Goal: Find contact information: Find contact information

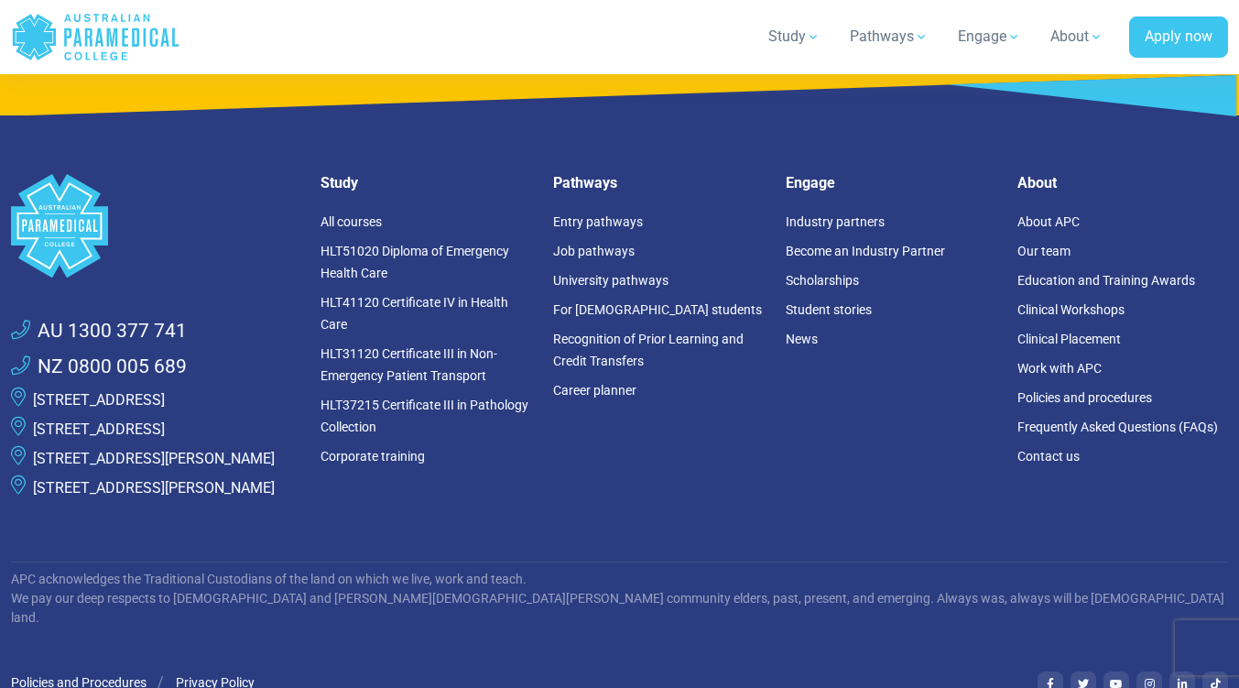
scroll to position [5055, 0]
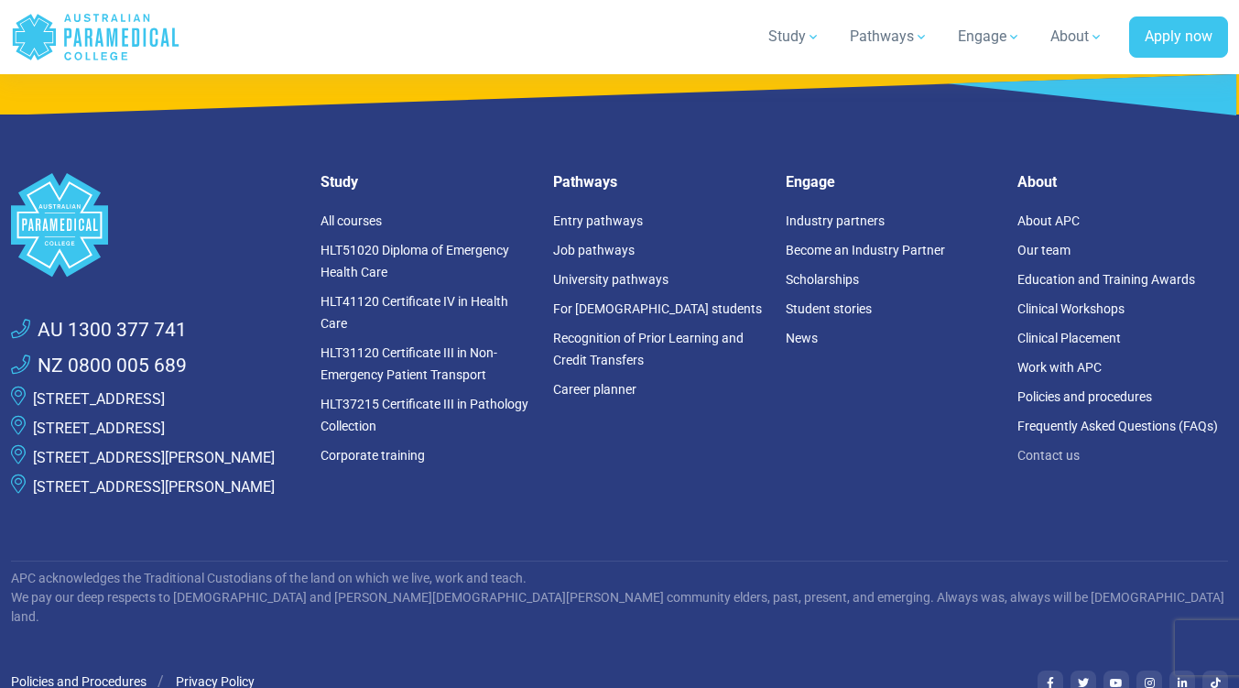
click at [1047, 453] on link "Contact us" at bounding box center [1048, 455] width 62 height 15
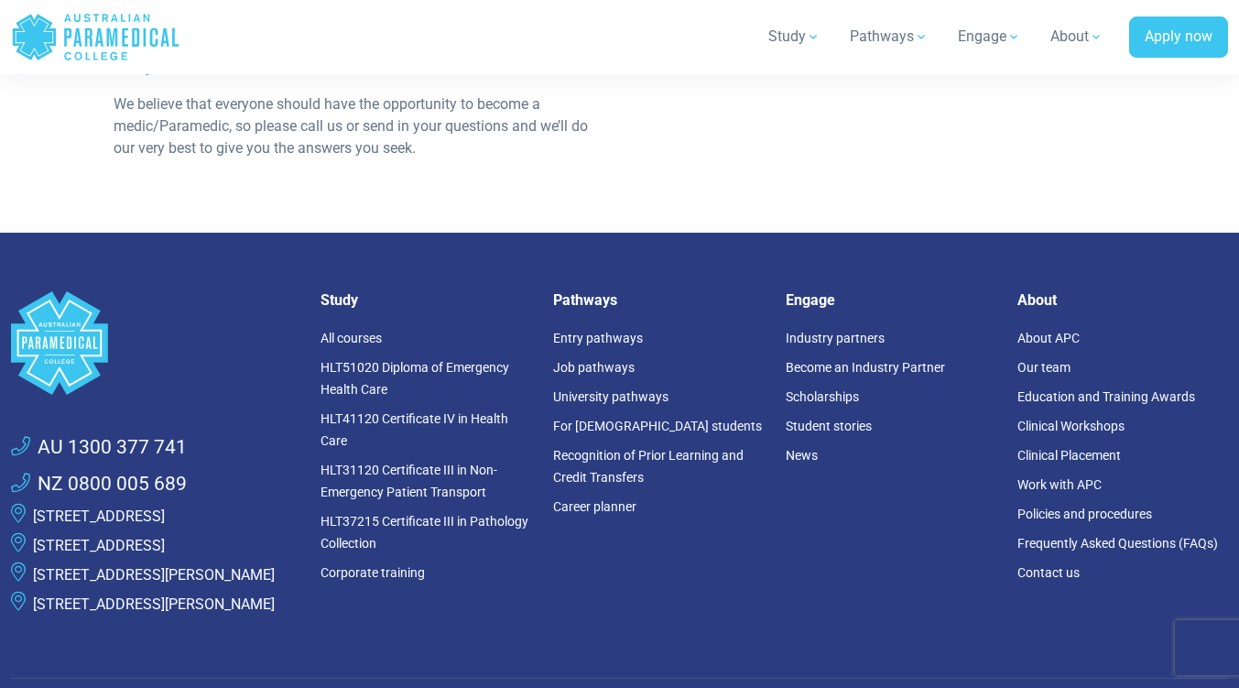
scroll to position [1132, 0]
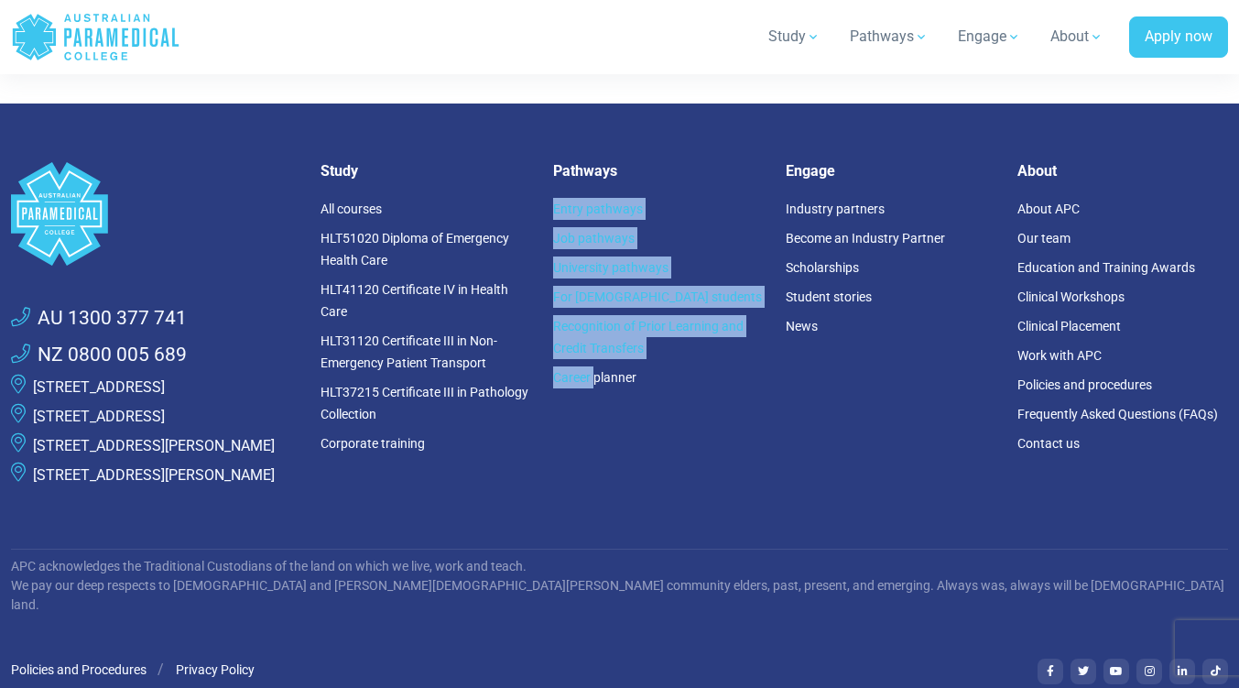
drag, startPoint x: 593, startPoint y: 407, endPoint x: 635, endPoint y: 186, distance: 225.4
click at [635, 185] on div "Pathways Entry pathways Job pathways University pathways For Australian student…" at bounding box center [658, 333] width 233 height 342
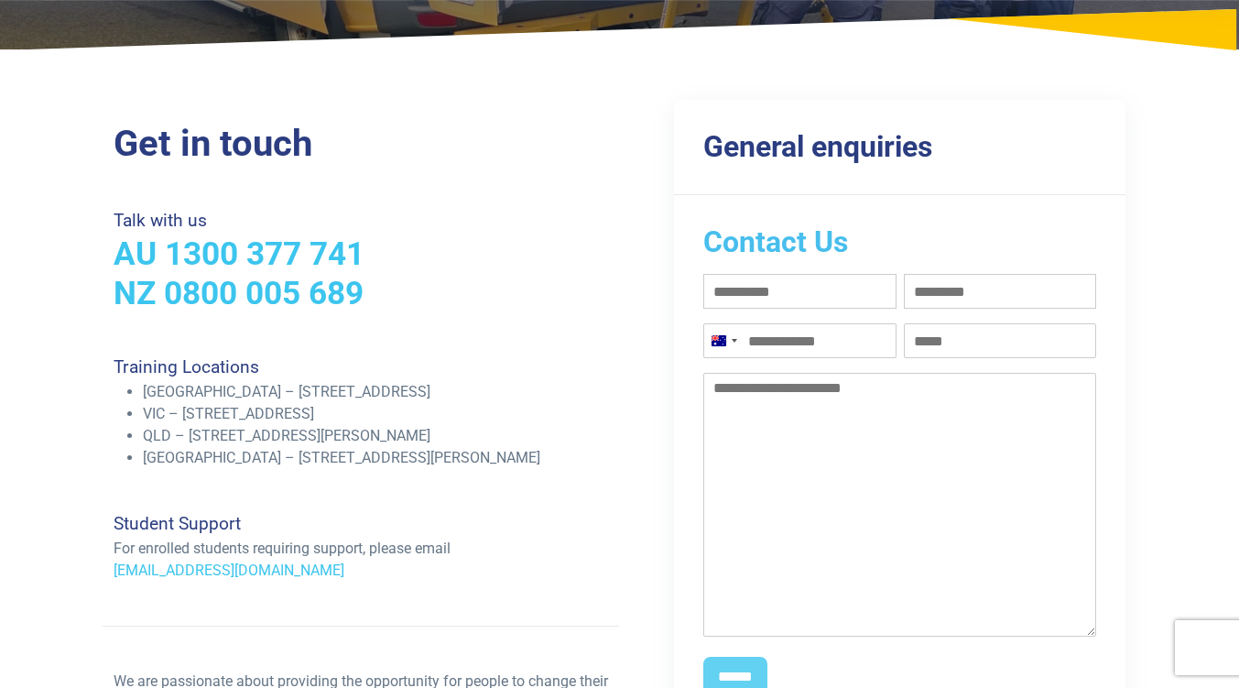
scroll to position [0, 0]
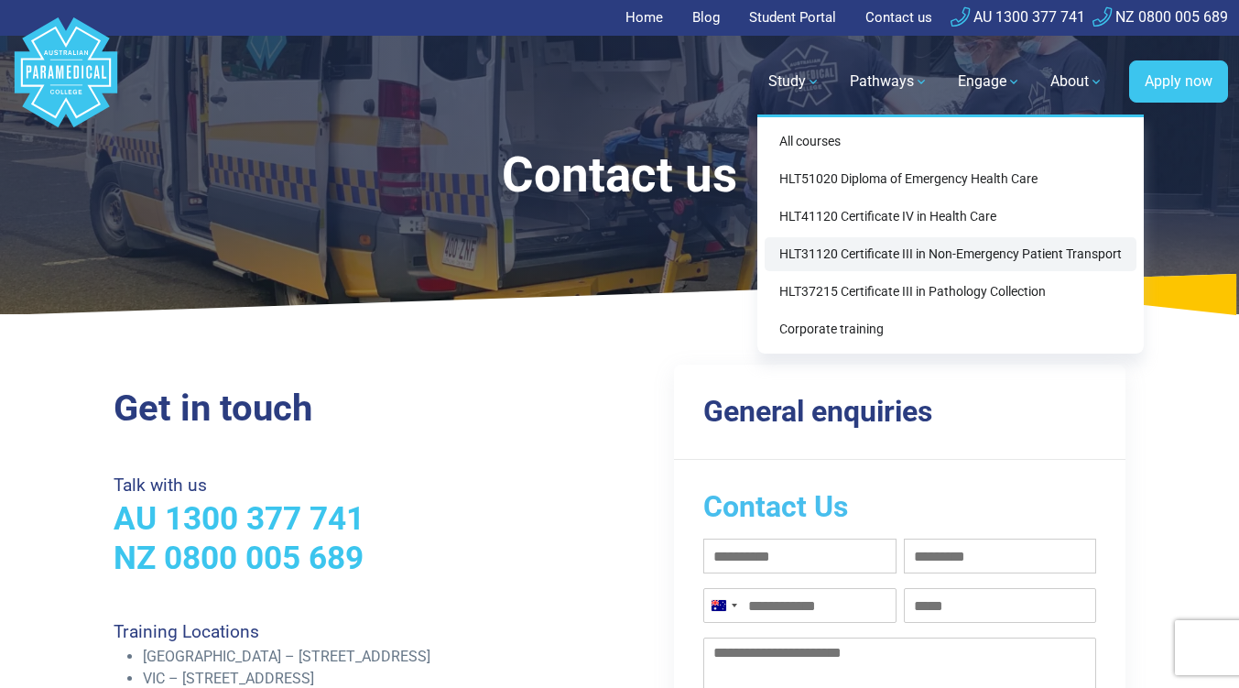
click at [972, 263] on link "HLT31120 Certificate III in Non-Emergency Patient Transport" at bounding box center [951, 254] width 372 height 34
